Goal: Ask a question

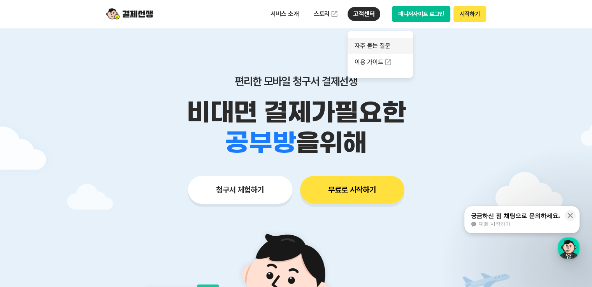
click at [366, 45] on link "자주 묻는 질문" at bounding box center [380, 46] width 65 height 16
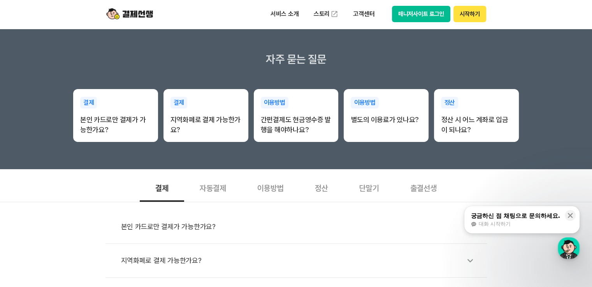
scroll to position [156, 0]
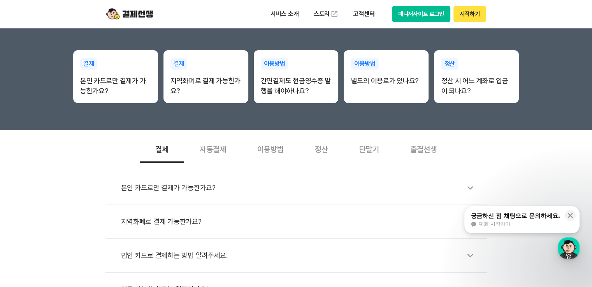
click at [212, 153] on div "자동결제" at bounding box center [213, 148] width 58 height 29
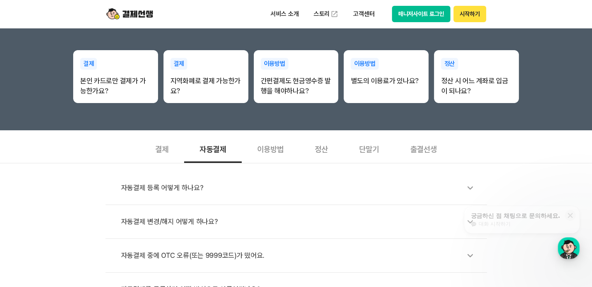
scroll to position [195, 0]
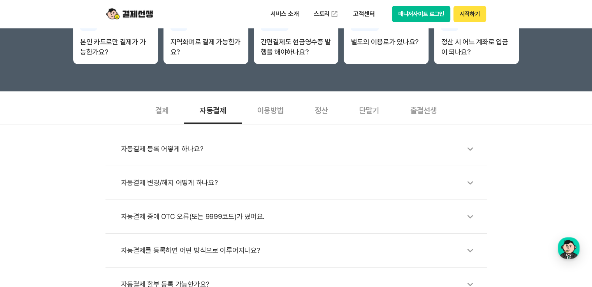
click at [197, 182] on div "자동결제 변경/해지 어떻게 하나요?" at bounding box center [300, 183] width 358 height 18
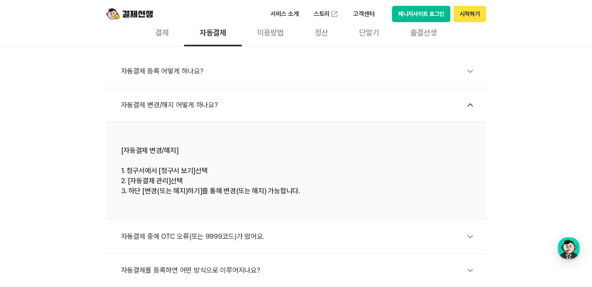
scroll to position [117, 0]
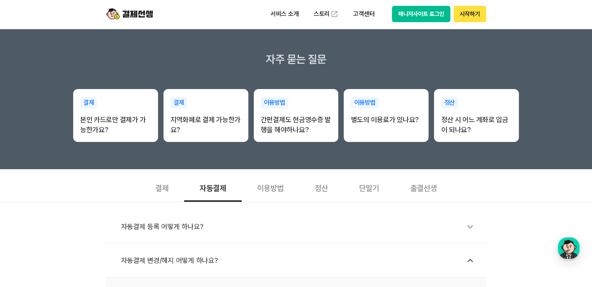
click at [474, 13] on button "시작하기" at bounding box center [470, 14] width 32 height 16
click at [136, 13] on img at bounding box center [129, 14] width 47 height 15
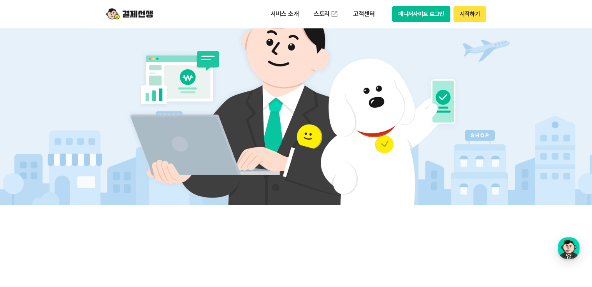
scroll to position [117, 0]
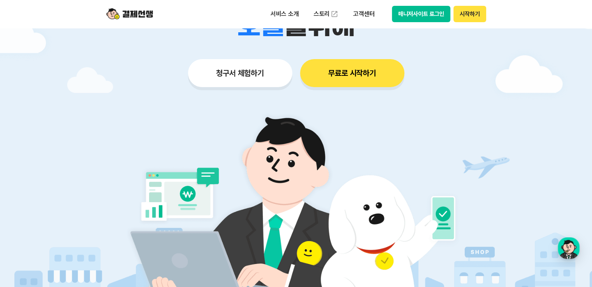
click at [342, 74] on button "무료로 시작하기" at bounding box center [352, 73] width 104 height 28
click at [368, 13] on p "고객센터" at bounding box center [364, 14] width 32 height 14
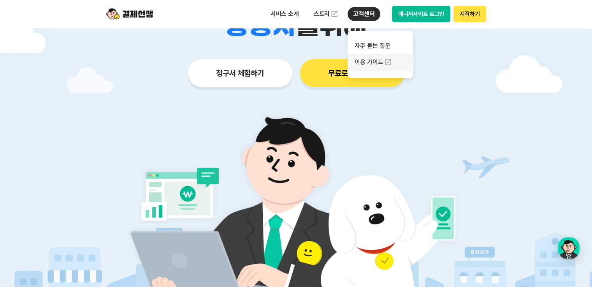
click at [375, 66] on link "이용 가이드" at bounding box center [380, 62] width 65 height 17
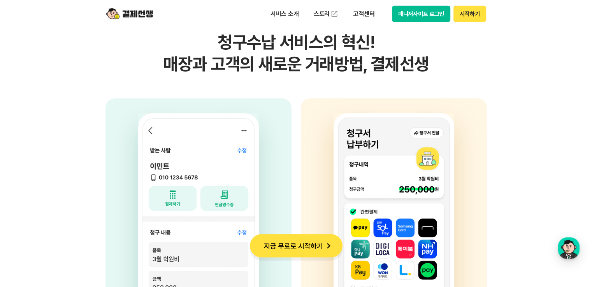
scroll to position [2103, 0]
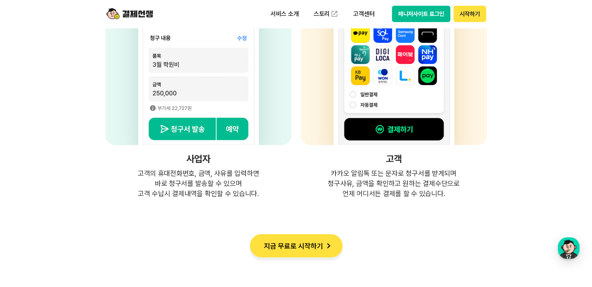
click at [322, 255] on button "지금 무료로 시작하기" at bounding box center [296, 245] width 93 height 23
click at [575, 253] on div "button" at bounding box center [569, 249] width 22 height 22
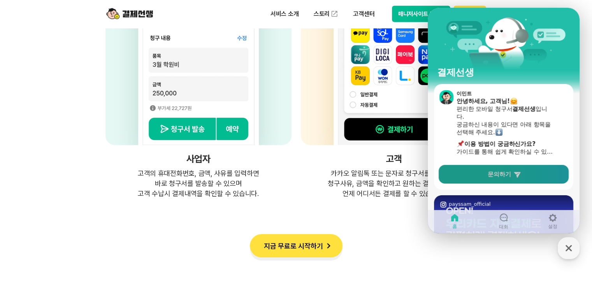
click at [502, 179] on link "문의하기" at bounding box center [504, 174] width 130 height 19
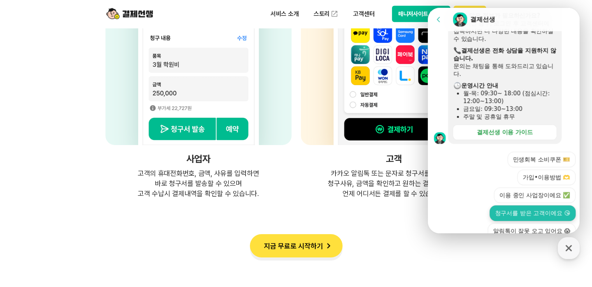
scroll to position [234, 0]
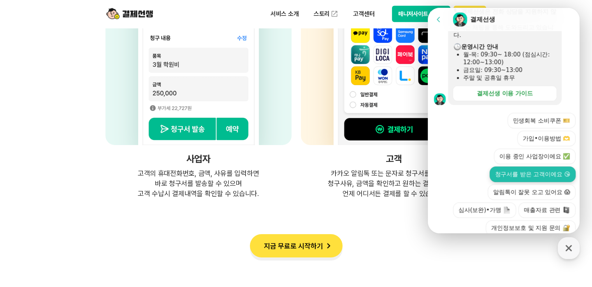
click at [530, 167] on button "청구서를 받은 고객이에요 😘" at bounding box center [533, 175] width 86 height 16
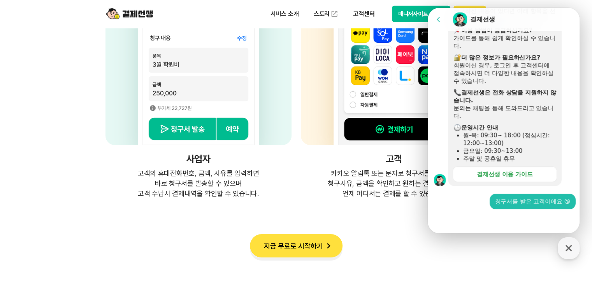
scroll to position [153, 0]
click at [480, 218] on div at bounding box center [505, 220] width 154 height 21
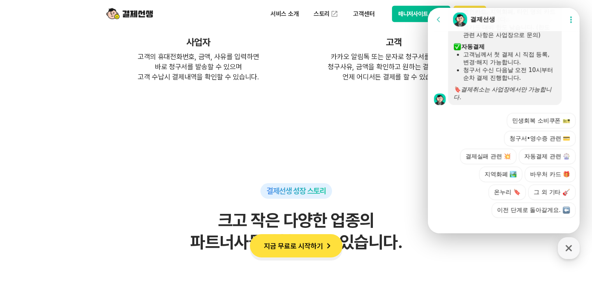
scroll to position [489, 0]
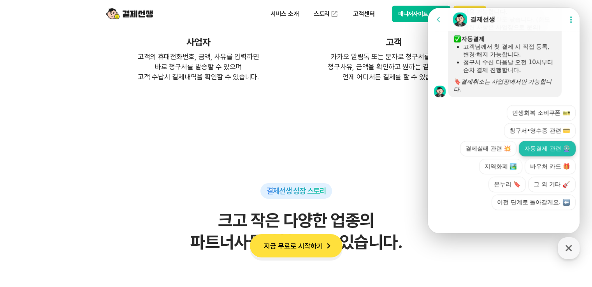
click at [536, 149] on button "자동결제 관련 🎡" at bounding box center [547, 149] width 57 height 16
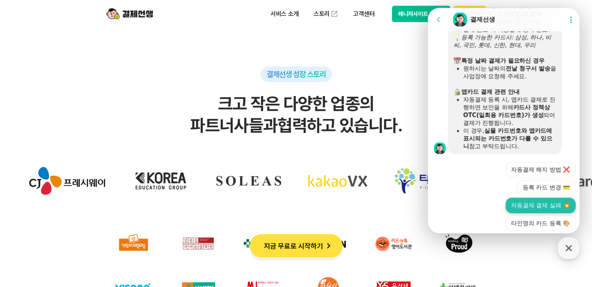
scroll to position [727, 0]
